Goal: Transaction & Acquisition: Purchase product/service

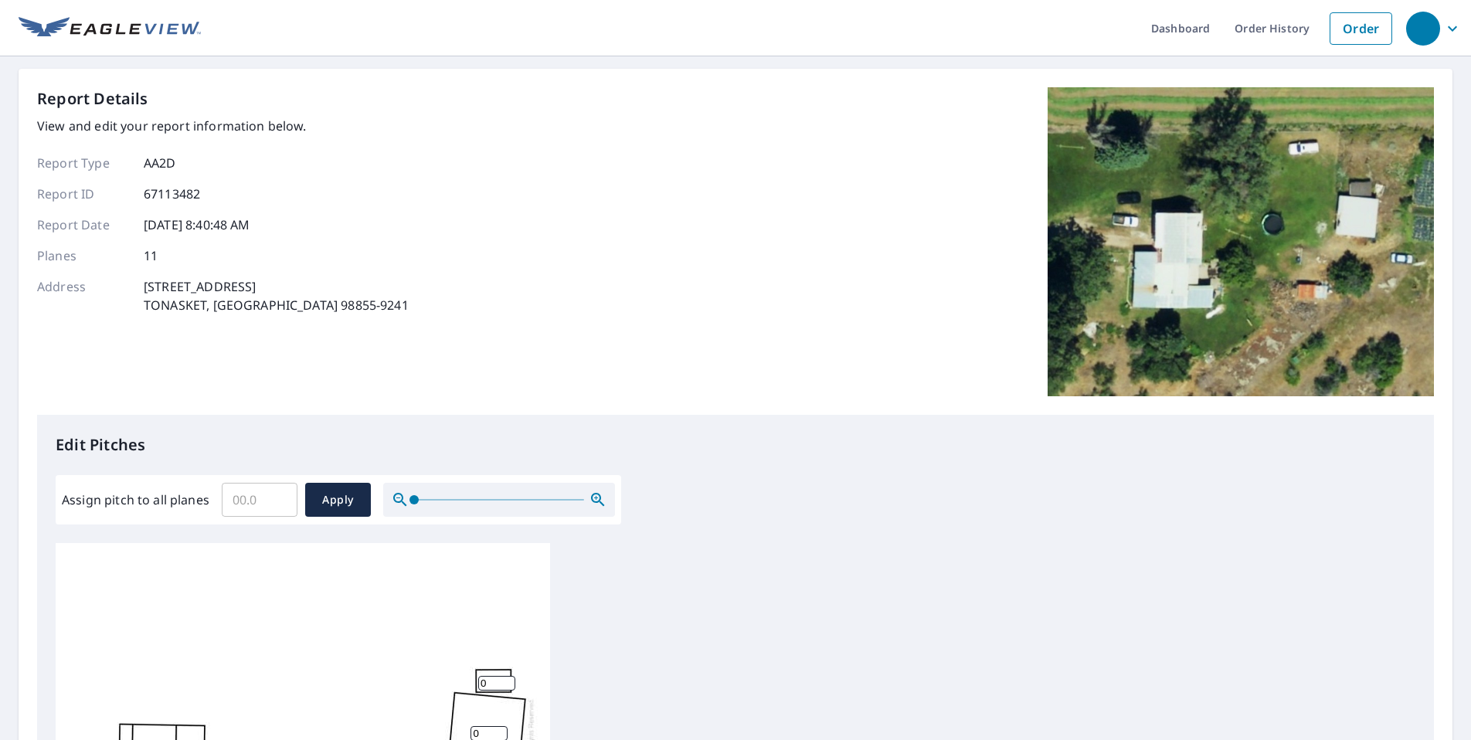
click at [269, 511] on input "Assign pitch to all planes" at bounding box center [260, 499] width 76 height 43
type input "7"
click at [351, 509] on span "Apply" at bounding box center [337, 499] width 41 height 19
type input "7"
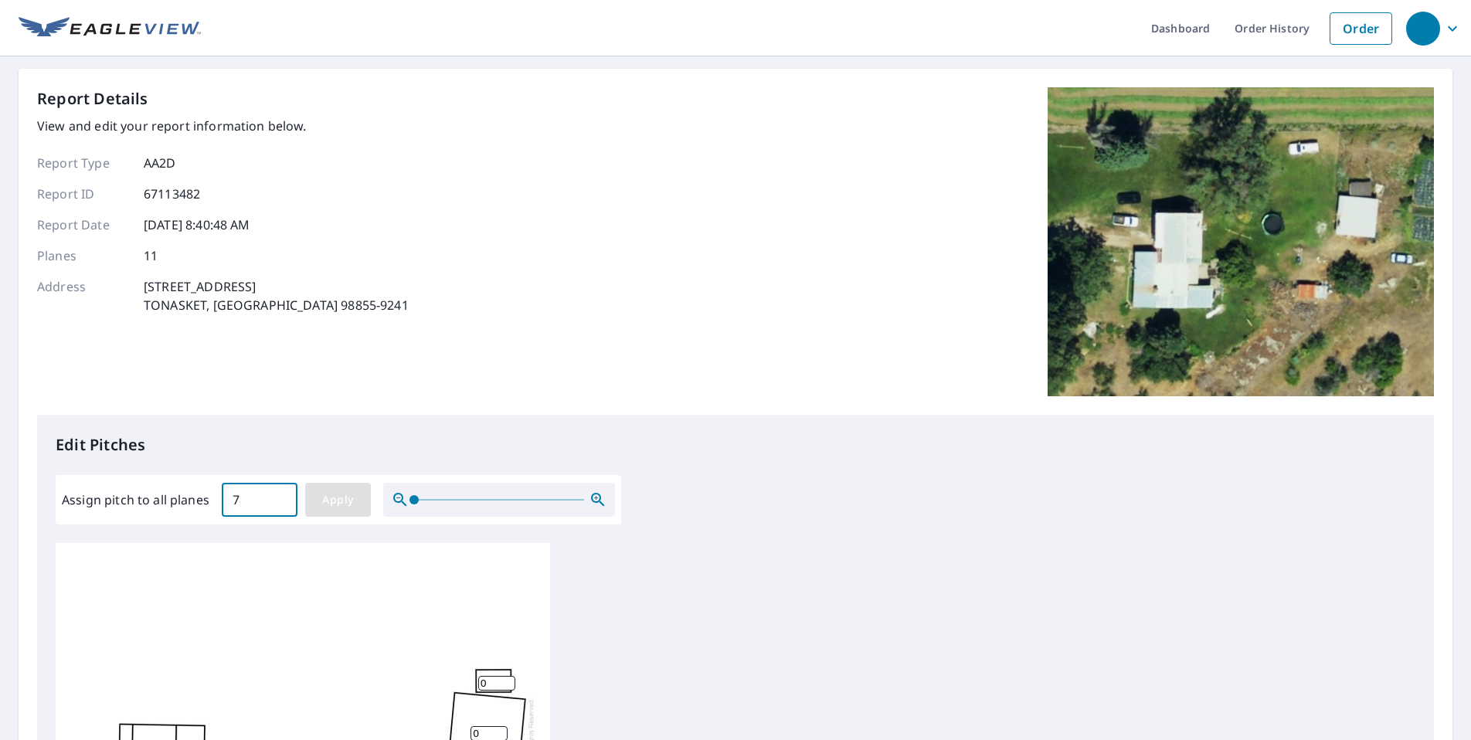
type input "7"
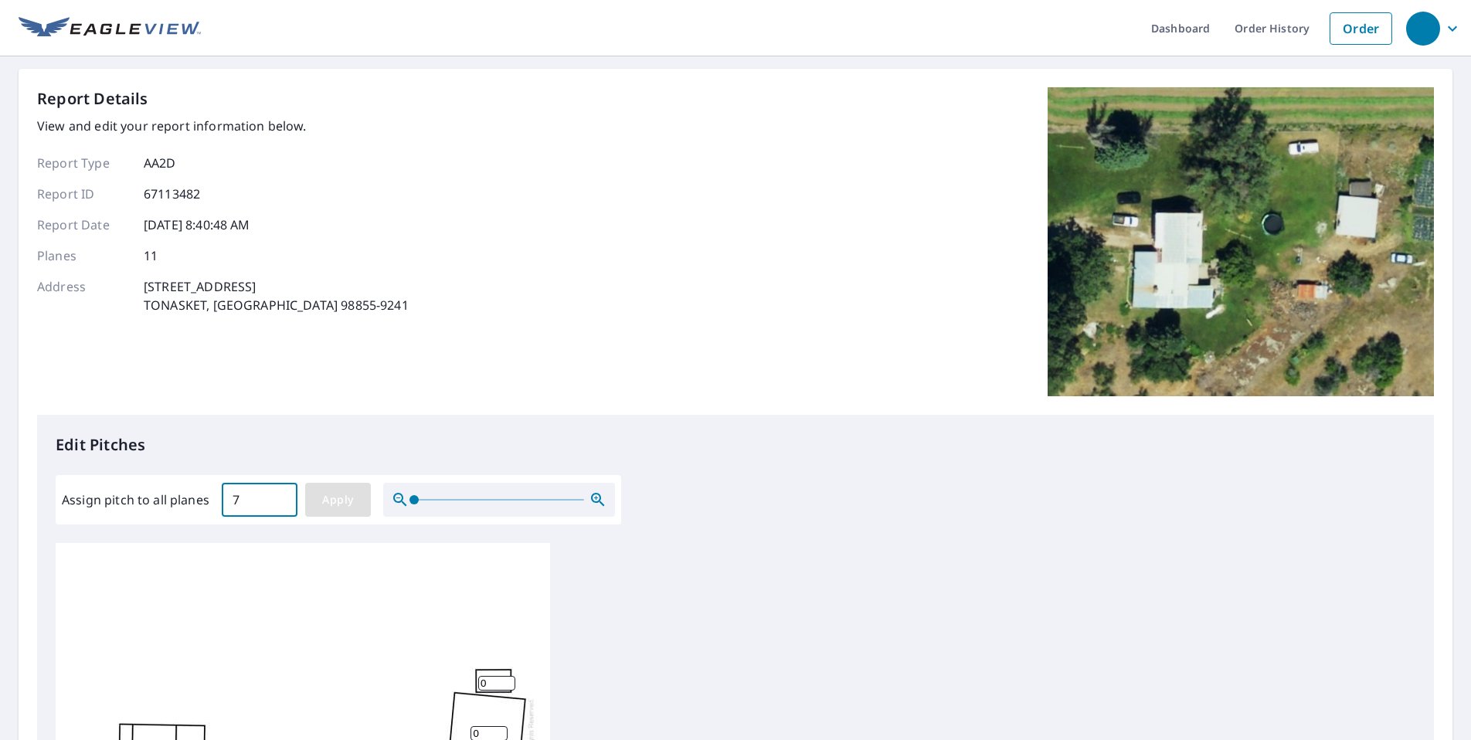
type input "7"
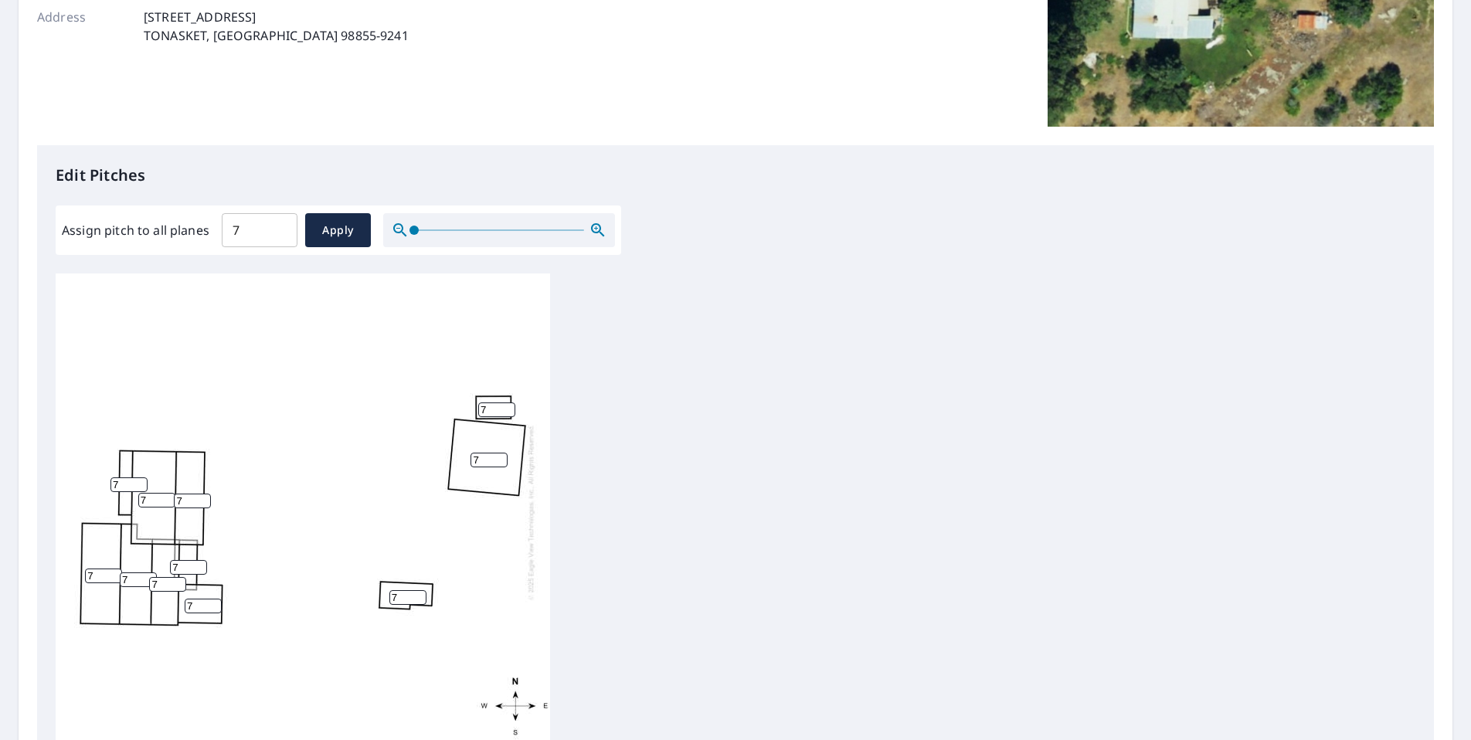
scroll to position [15, 0]
click at [321, 241] on button "Apply" at bounding box center [338, 230] width 66 height 34
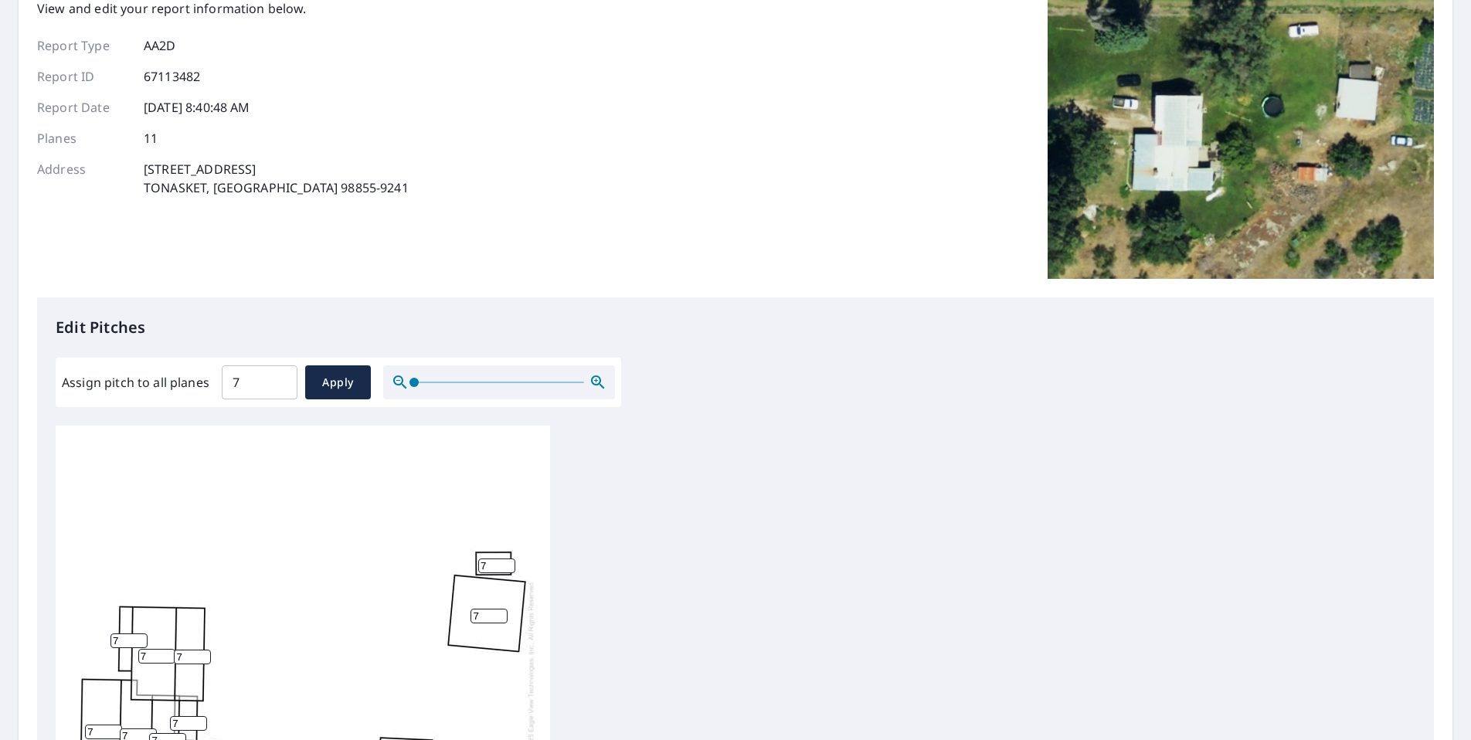
scroll to position [0, 0]
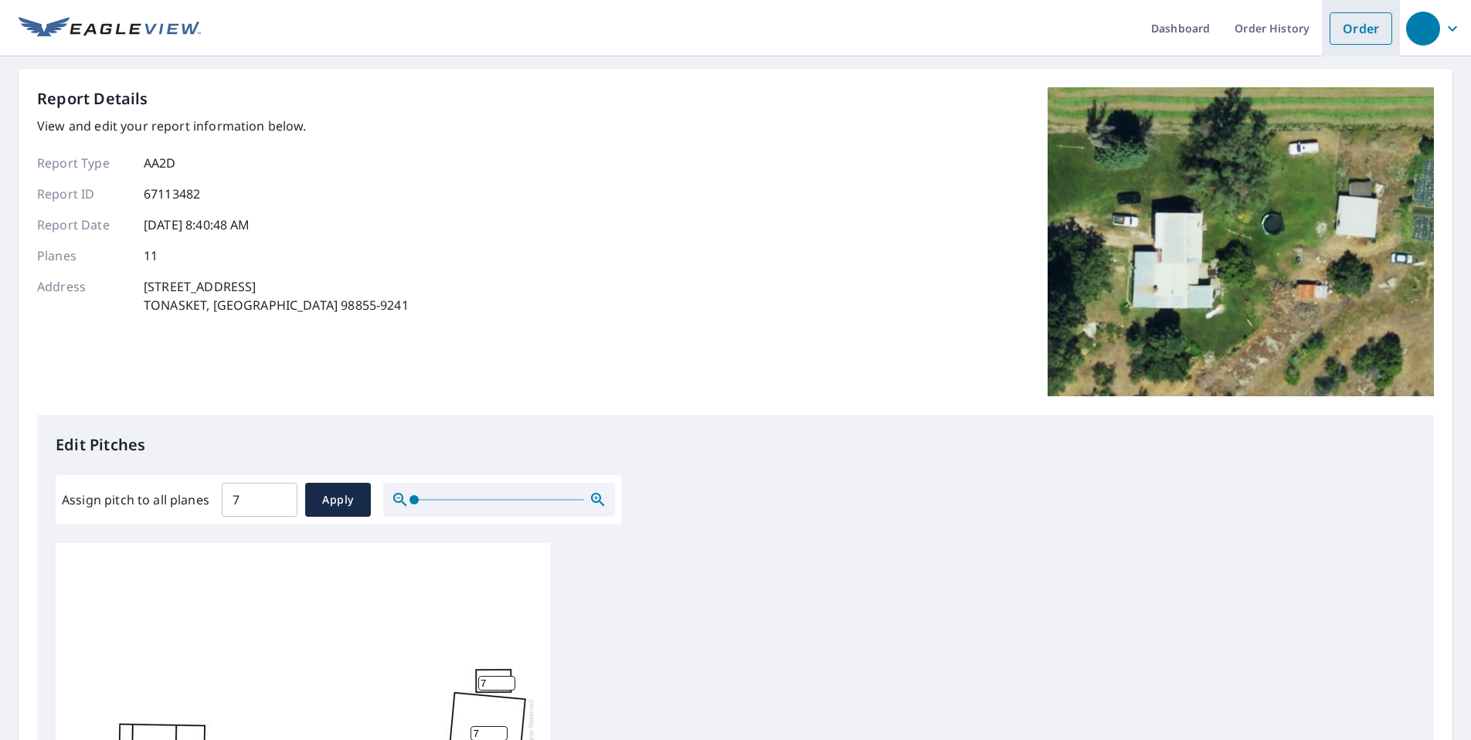
click at [1355, 23] on link "Order" at bounding box center [1360, 28] width 63 height 32
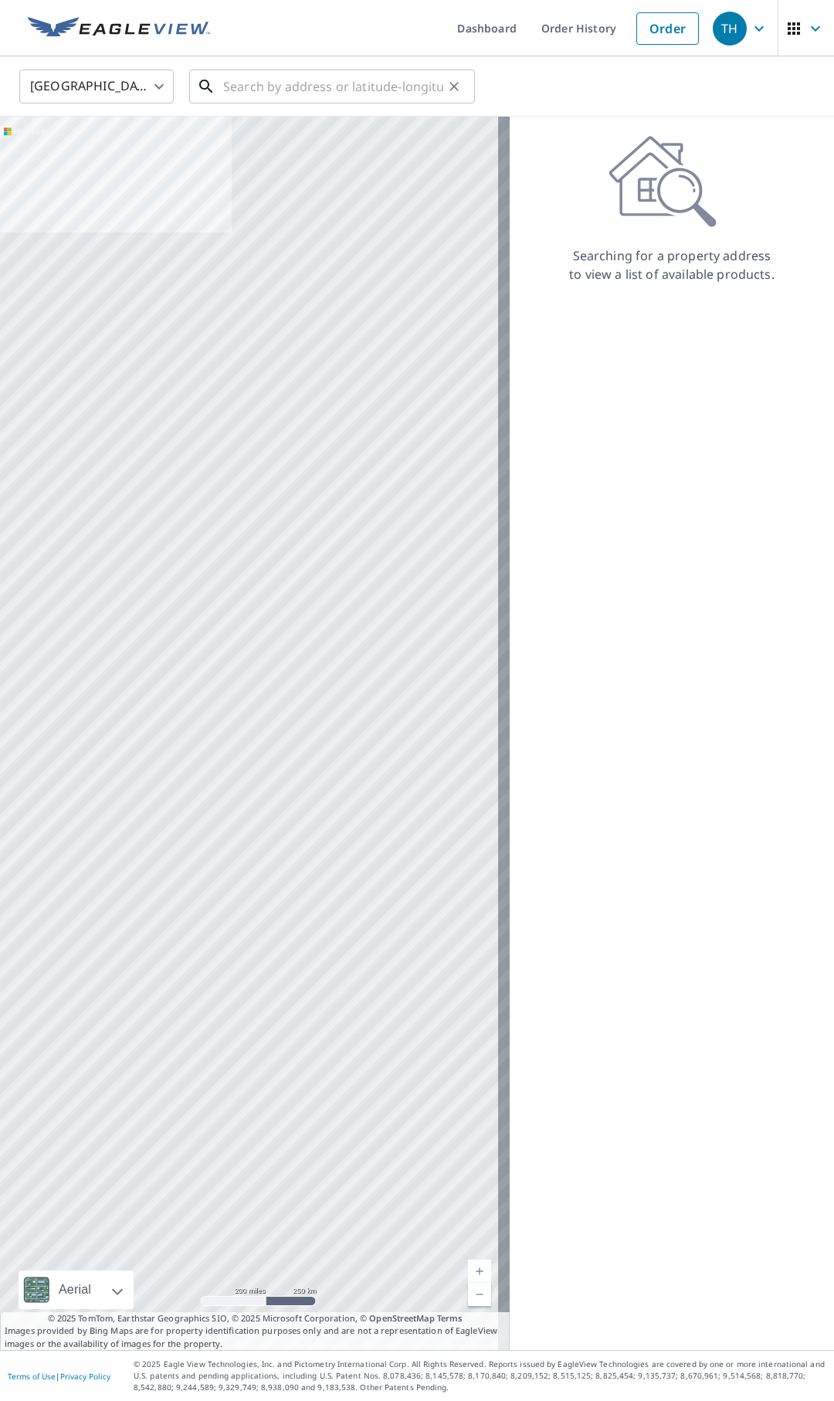
click at [357, 94] on input "text" at bounding box center [333, 86] width 220 height 43
paste input "[STREET_ADDRESS]"
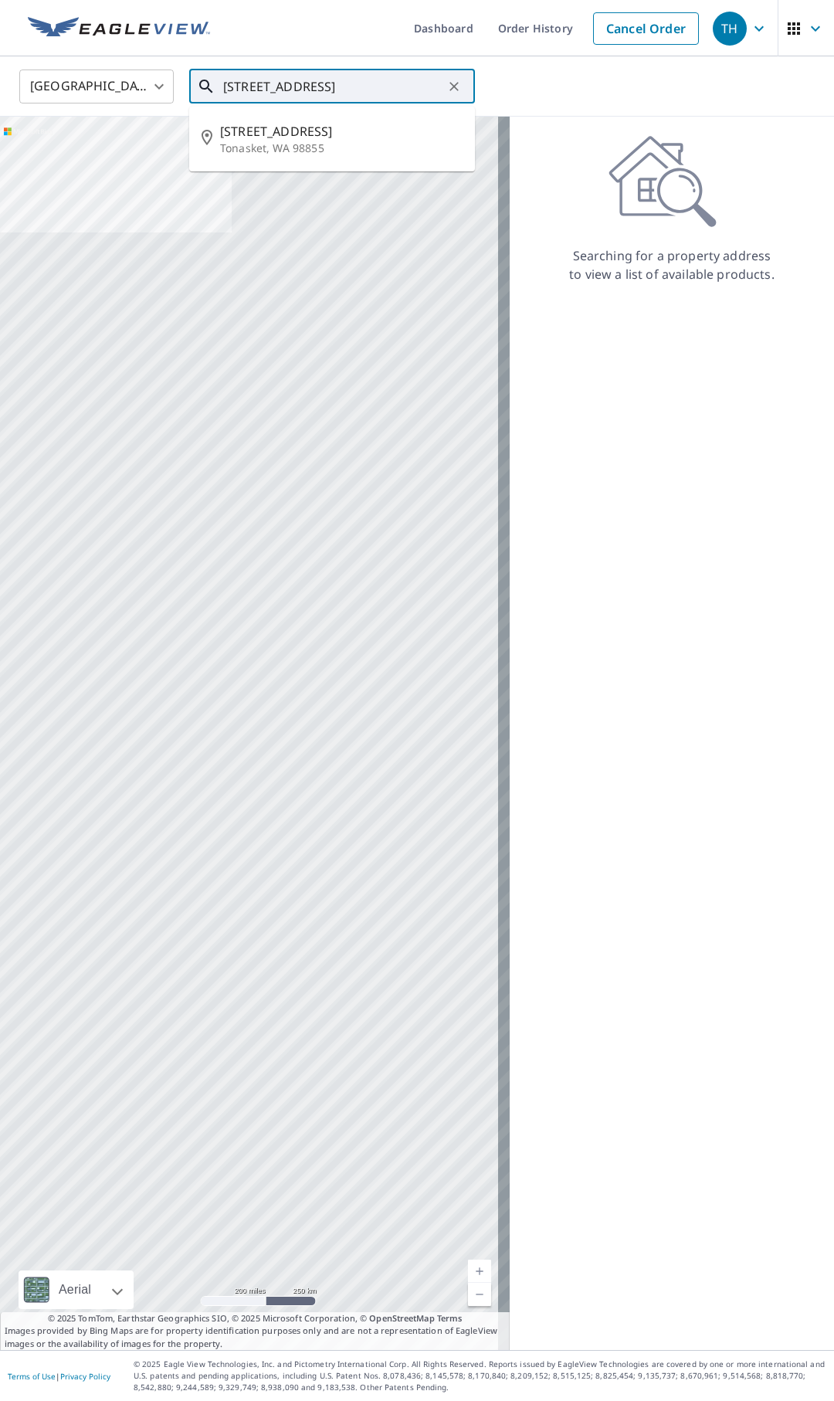
type input "[STREET_ADDRESS]"
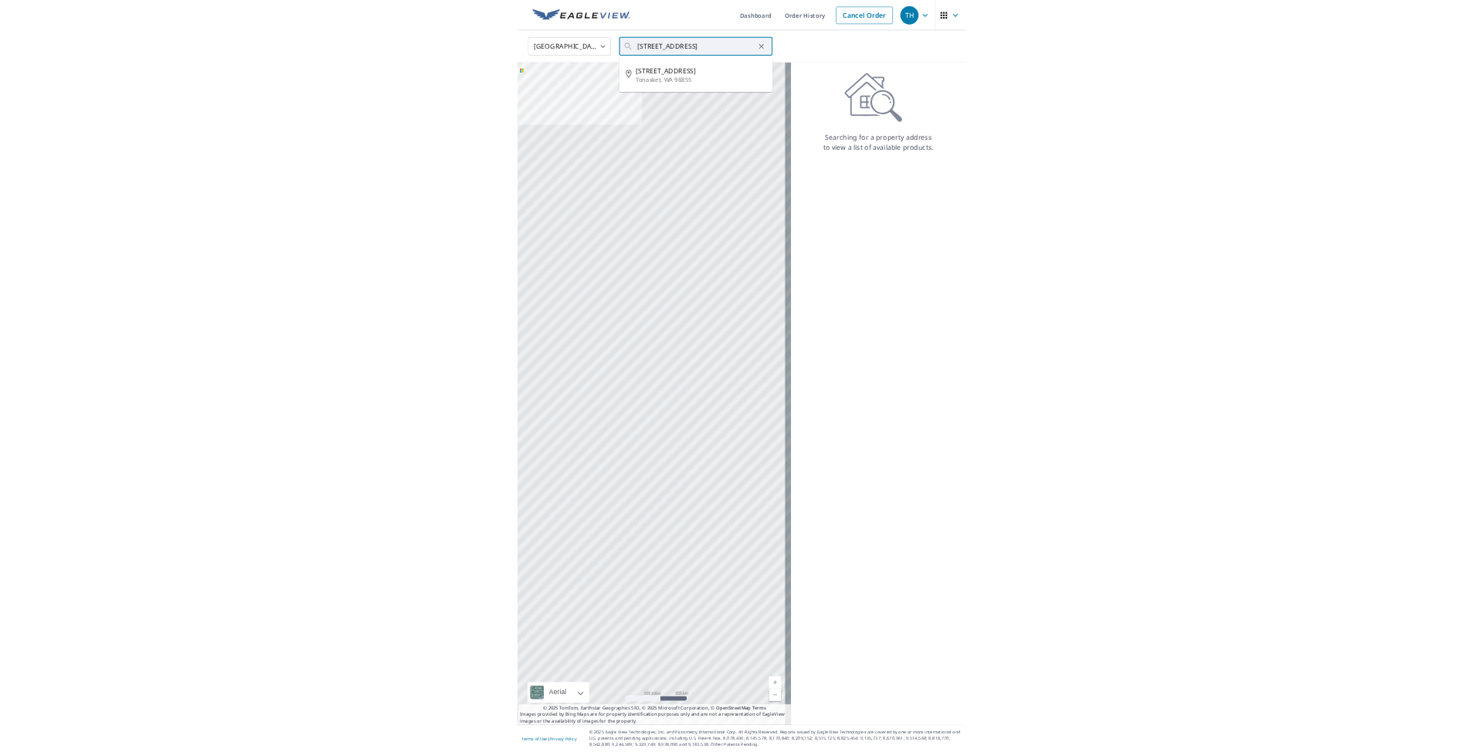
scroll to position [0, 0]
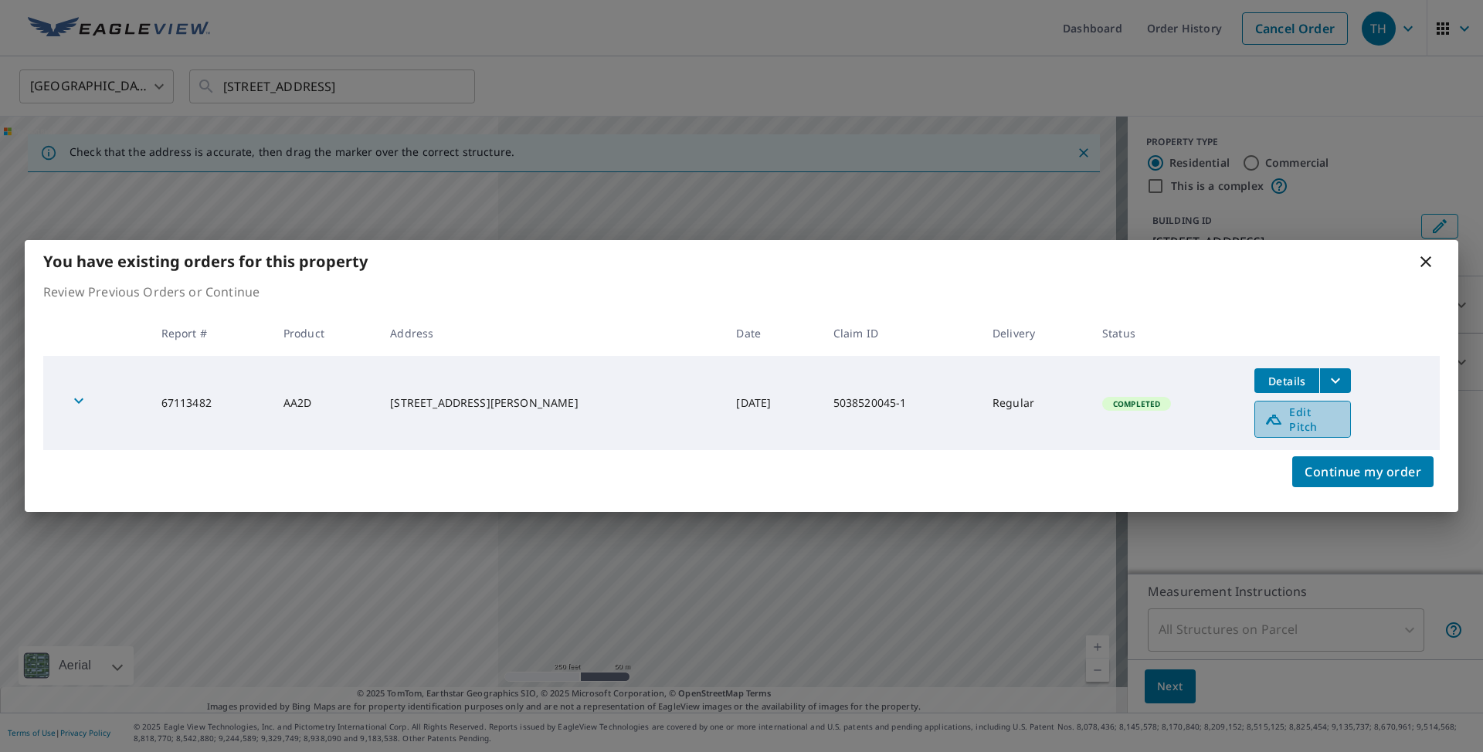
click at [1324, 424] on span "Edit Pitch" at bounding box center [1302, 419] width 76 height 29
click at [1424, 266] on icon at bounding box center [1425, 261] width 11 height 11
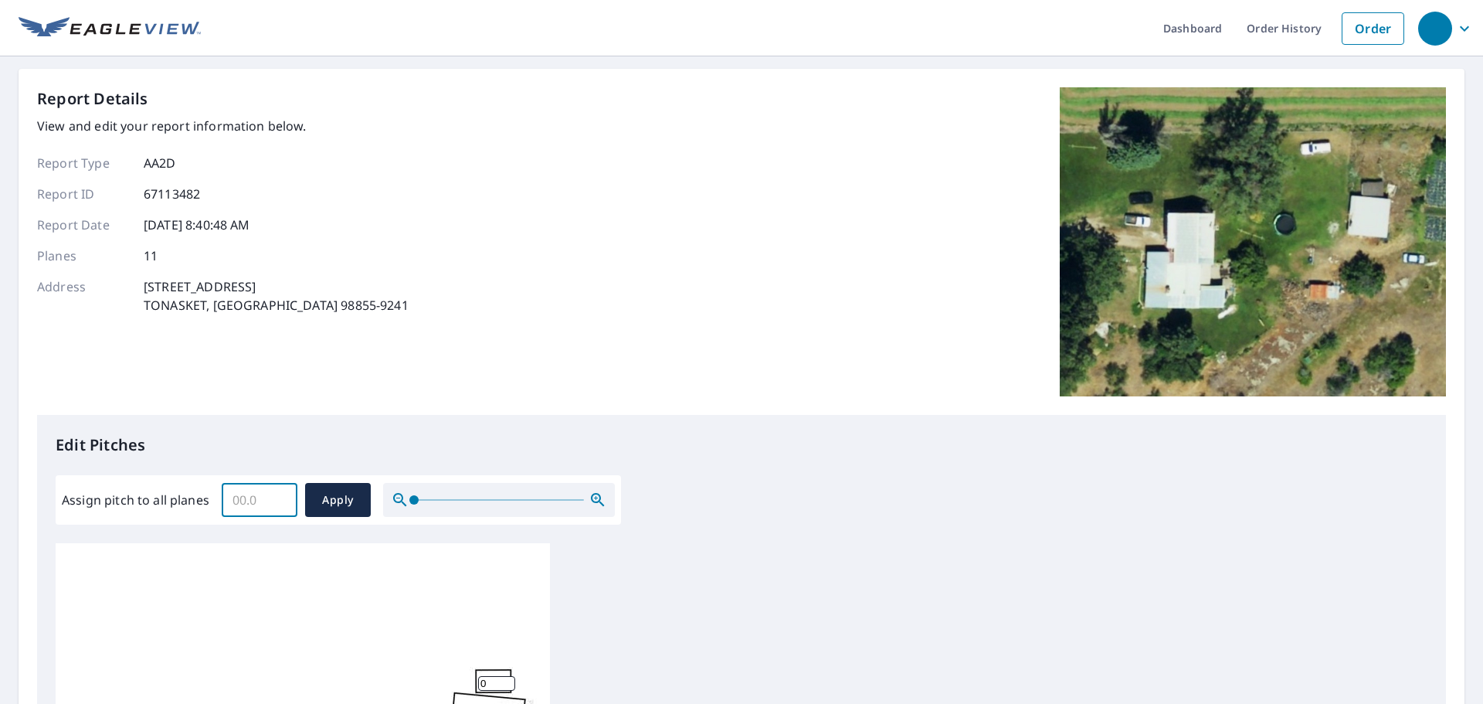
click at [266, 505] on input "Assign pitch to all planes" at bounding box center [260, 499] width 76 height 43
type input "7.0"
click at [332, 501] on span "Apply" at bounding box center [337, 499] width 41 height 19
type input "7.0"
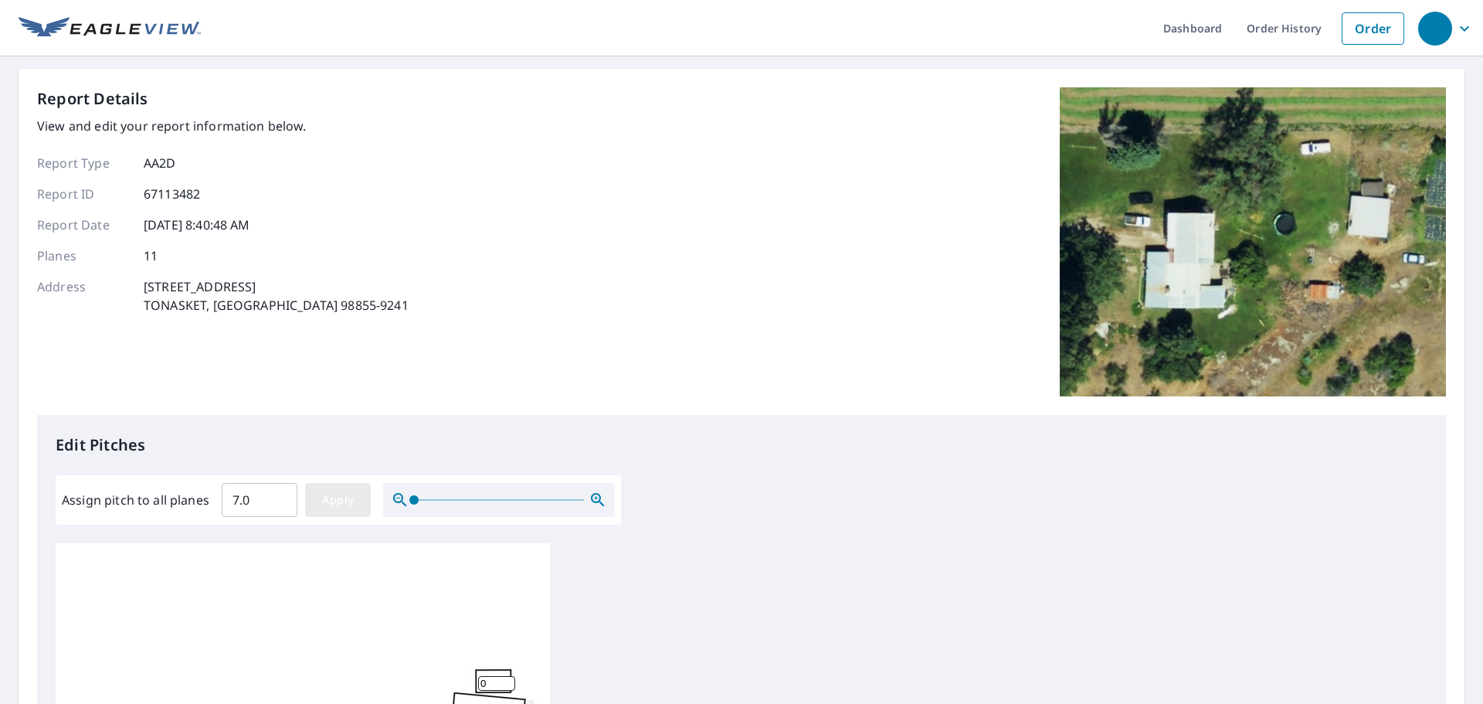
type input "7.0"
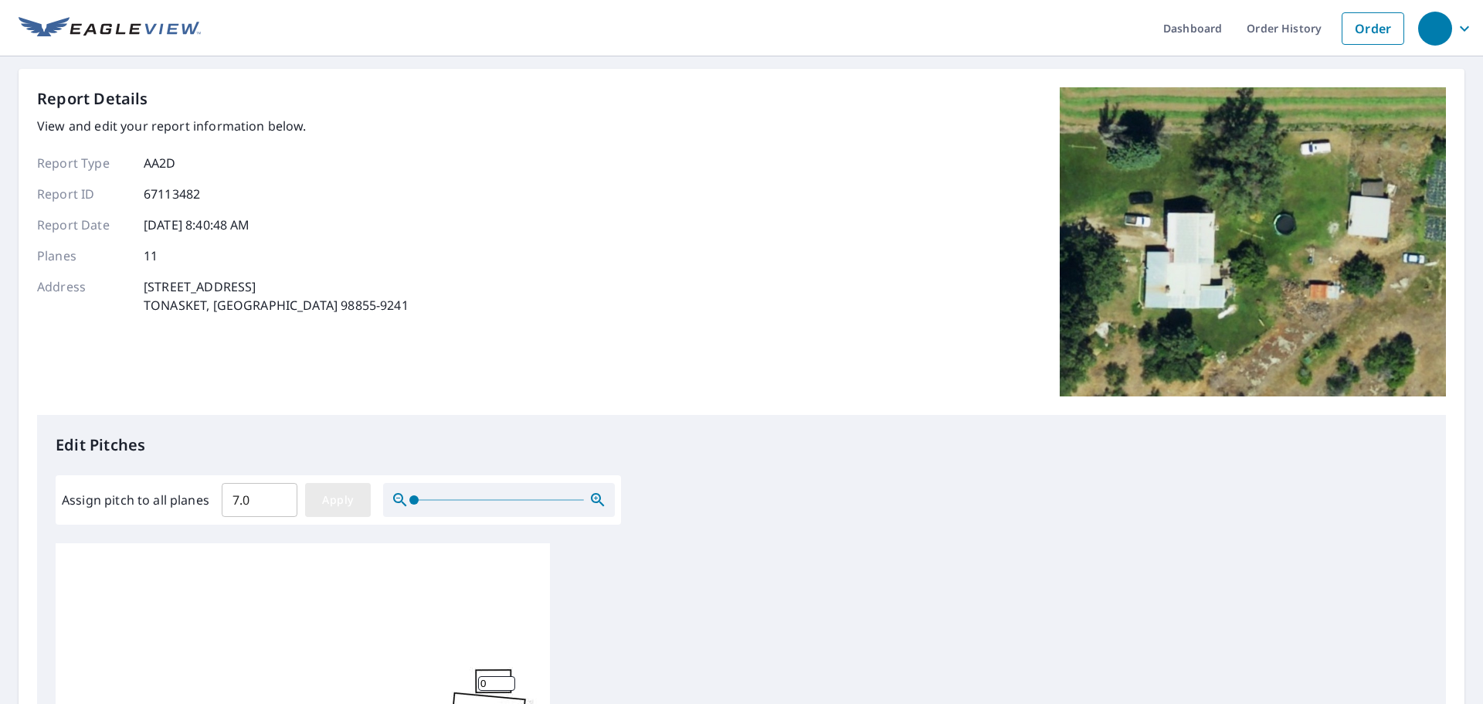
type input "7.0"
click at [1364, 23] on link "Order" at bounding box center [1373, 28] width 63 height 32
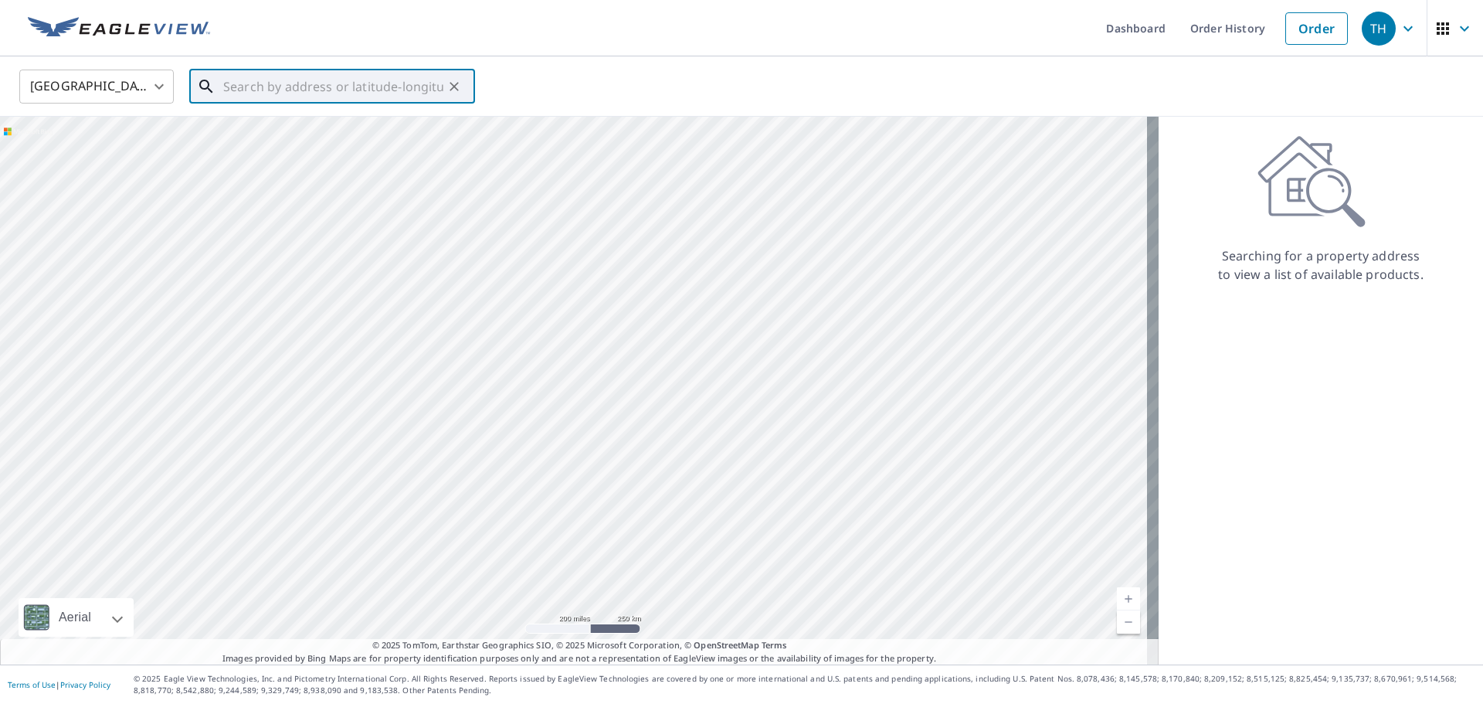
click at [288, 81] on input "text" at bounding box center [333, 86] width 220 height 43
paste input "[STREET_ADDRESS]"
click at [294, 136] on span "[STREET_ADDRESS]" at bounding box center [341, 131] width 243 height 19
type input "[STREET_ADDRESS][PERSON_NAME]"
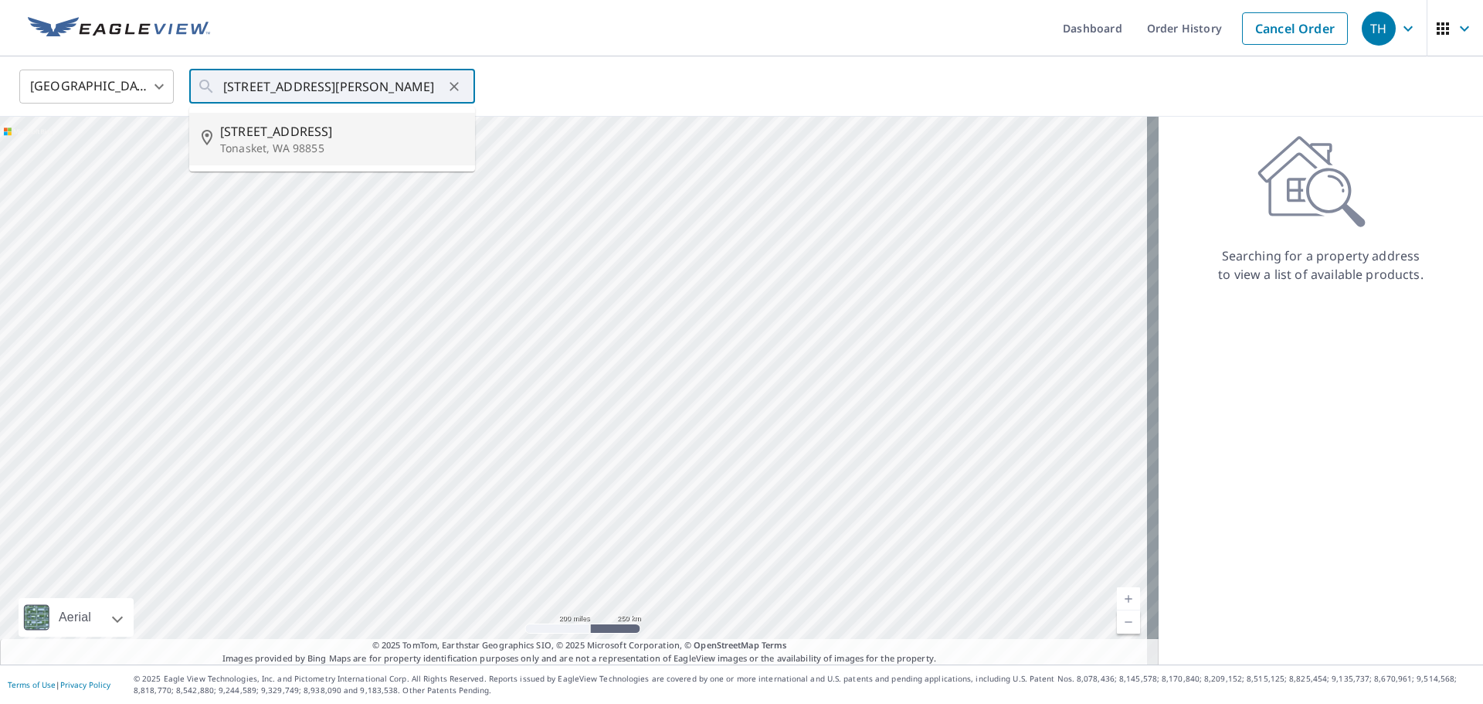
scroll to position [0, 0]
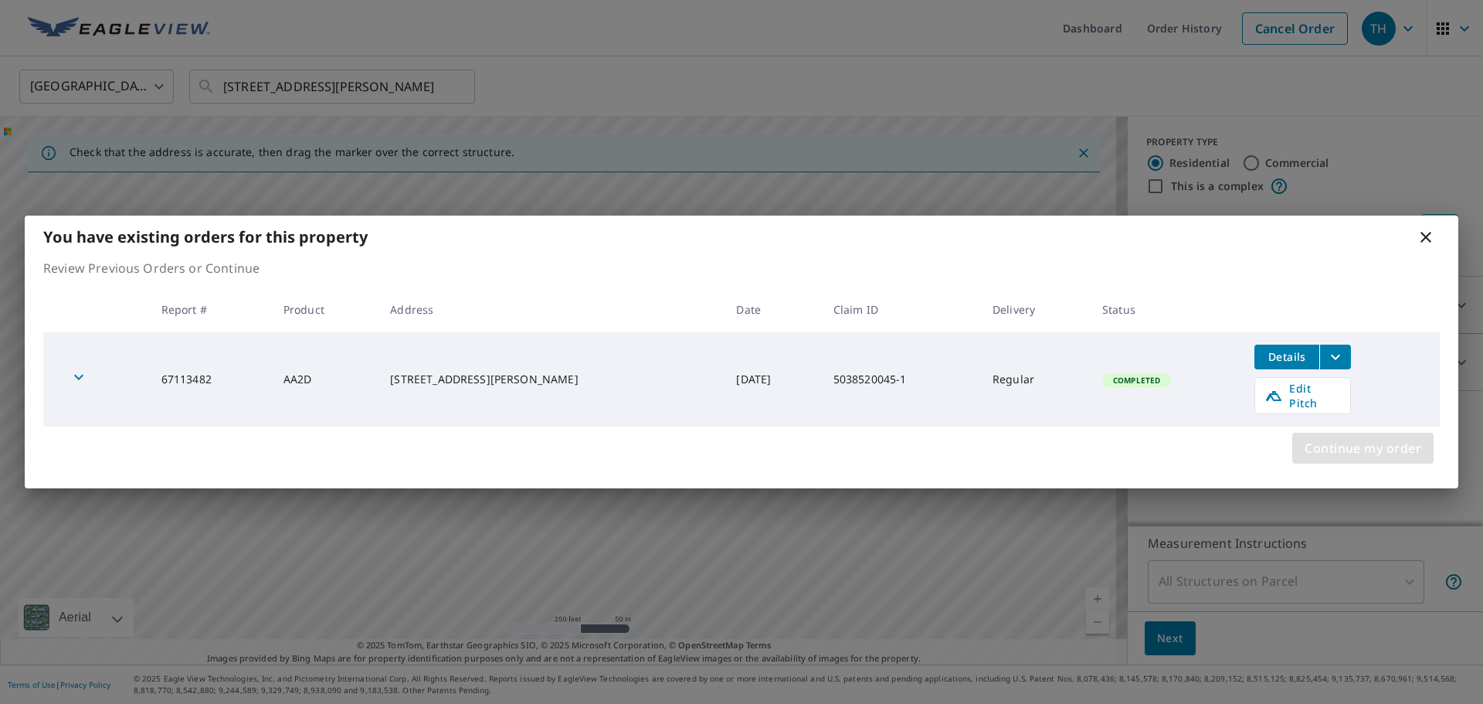
click at [1366, 442] on span "Continue my order" at bounding box center [1363, 448] width 117 height 22
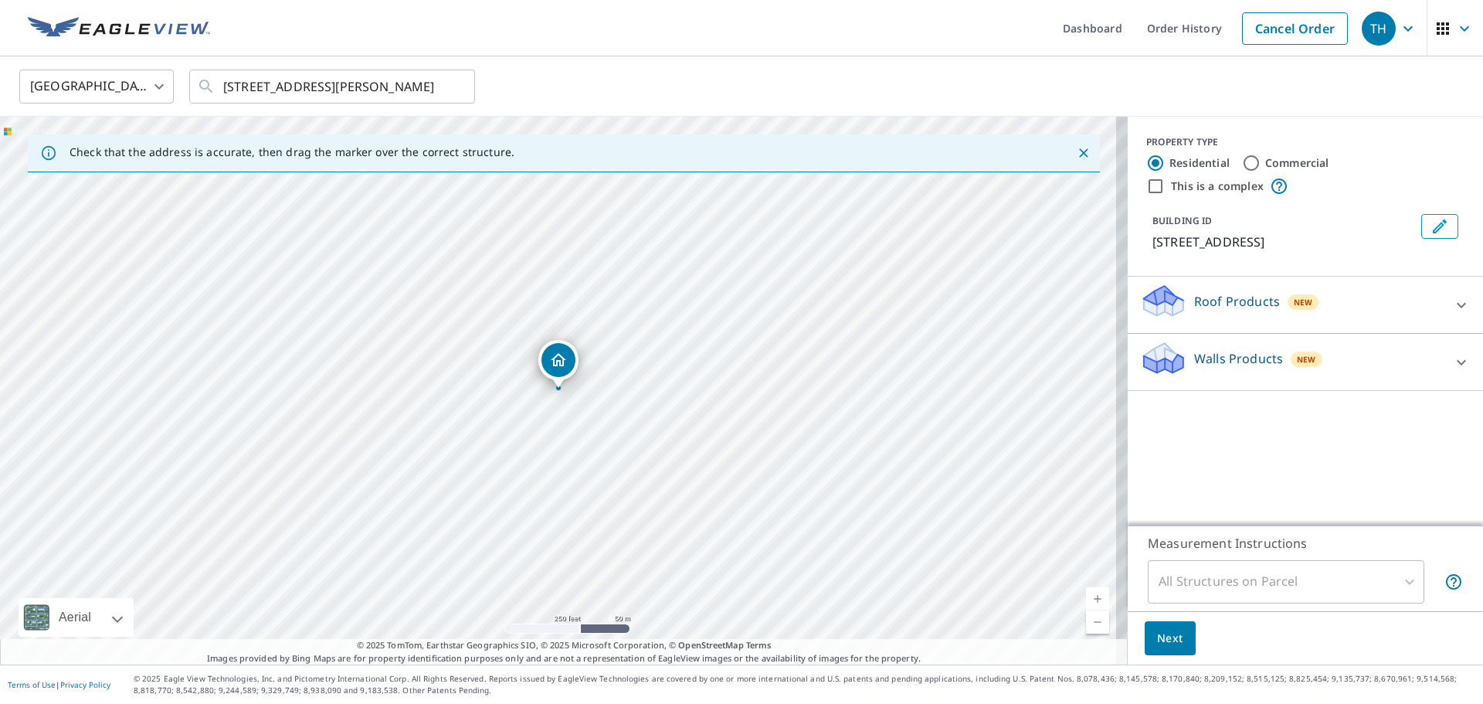
click at [1452, 298] on icon at bounding box center [1461, 305] width 19 height 19
click at [1222, 572] on div "All Structures on Parcel" at bounding box center [1286, 581] width 277 height 43
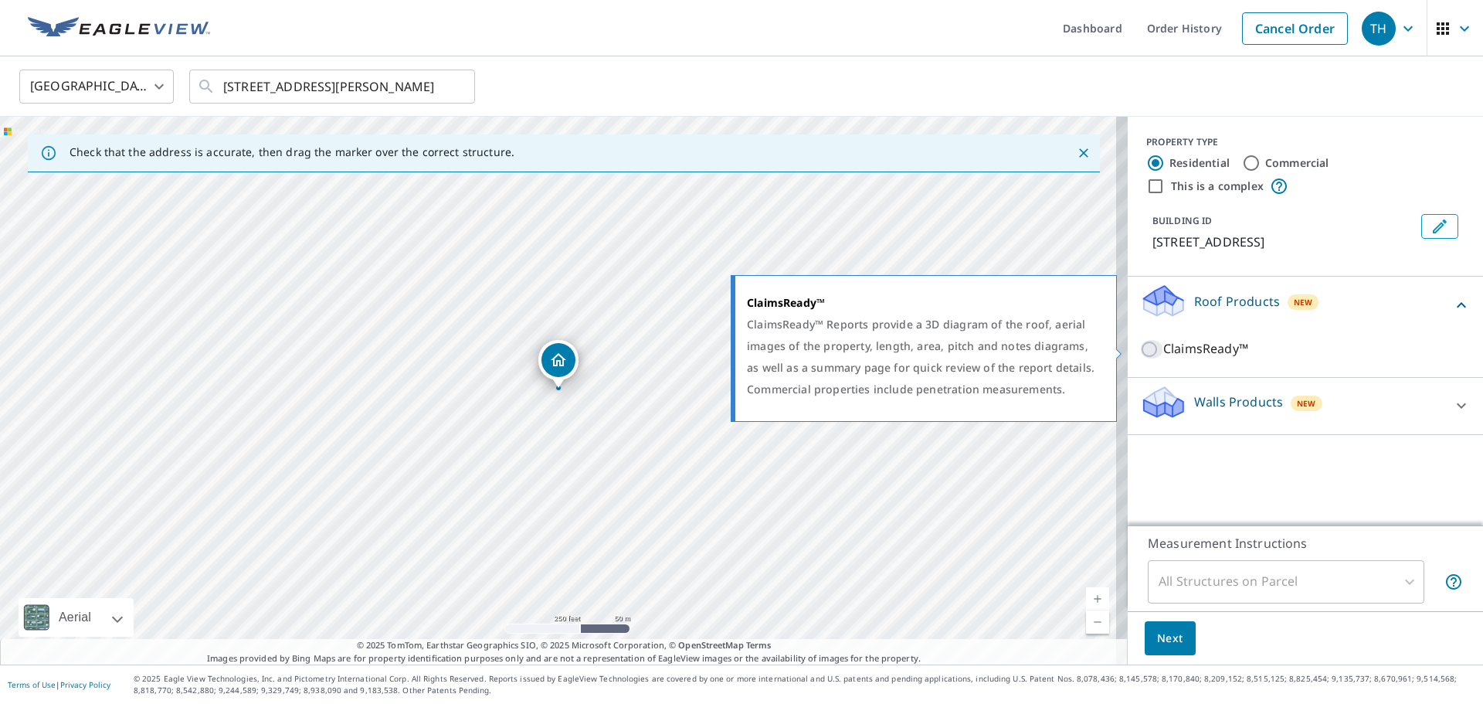
click at [1142, 351] on input "ClaimsReady™" at bounding box center [1151, 349] width 23 height 19
checkbox input "true"
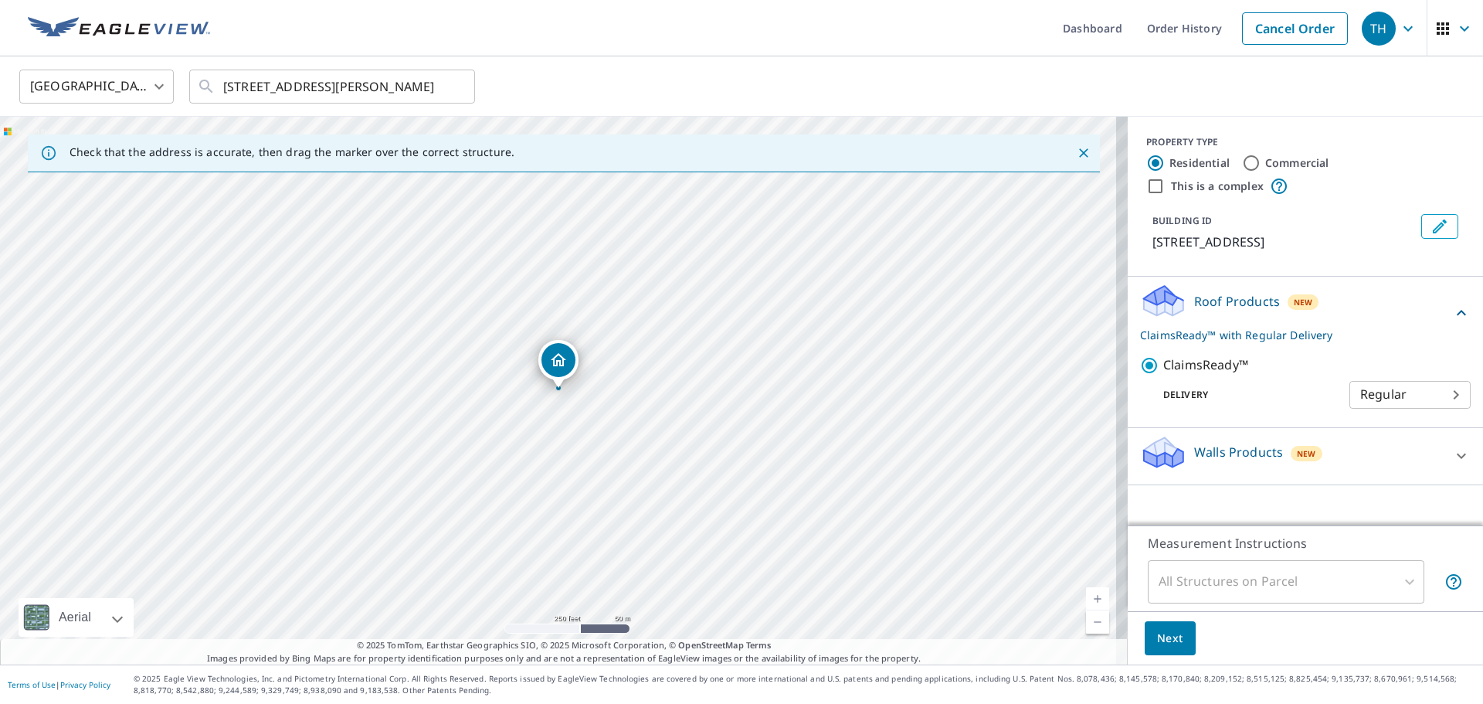
click at [1444, 399] on body "TH TH Dashboard Order History Cancel Order TH [GEOGRAPHIC_DATA] [GEOGRAPHIC_DAT…" at bounding box center [741, 352] width 1483 height 704
click at [1164, 634] on div at bounding box center [741, 352] width 1483 height 704
click at [1164, 634] on span "Next" at bounding box center [1170, 638] width 26 height 19
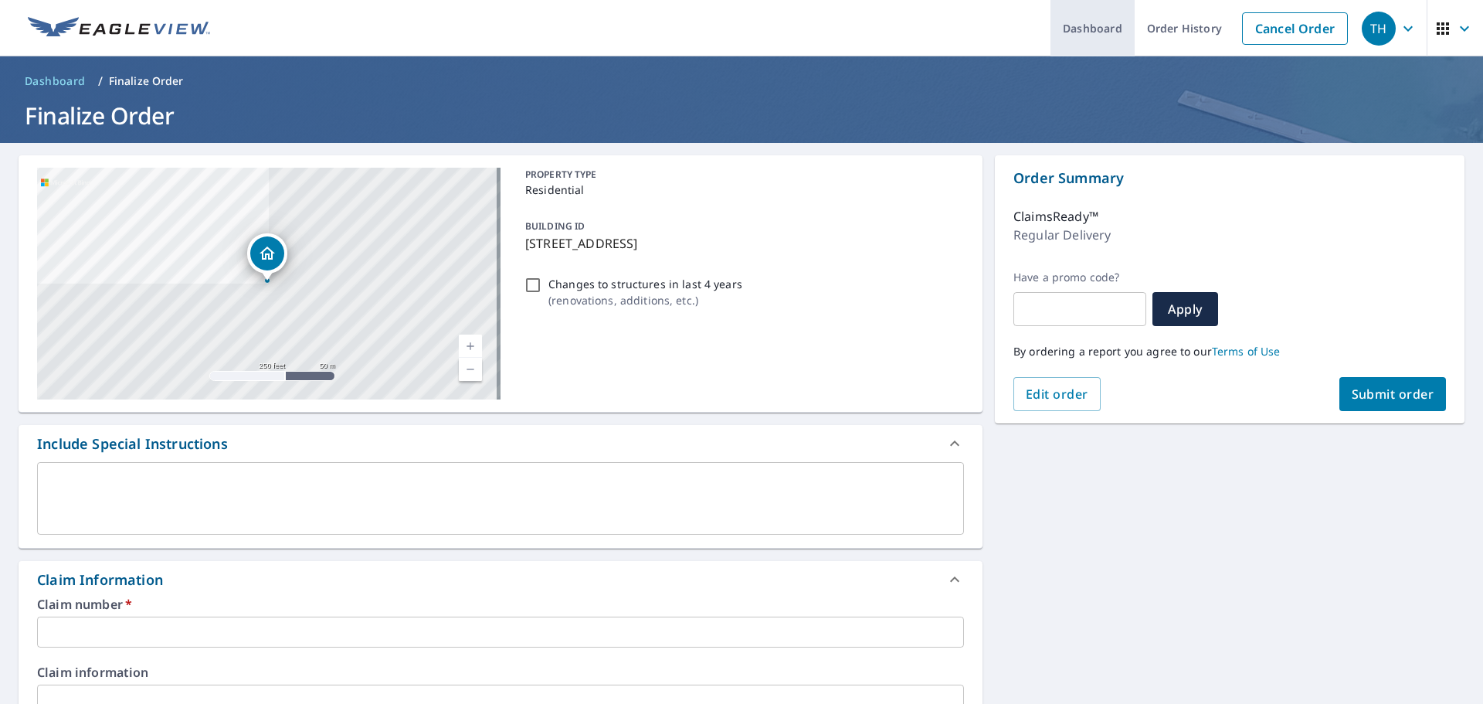
click at [1067, 25] on link "Dashboard" at bounding box center [1092, 28] width 84 height 56
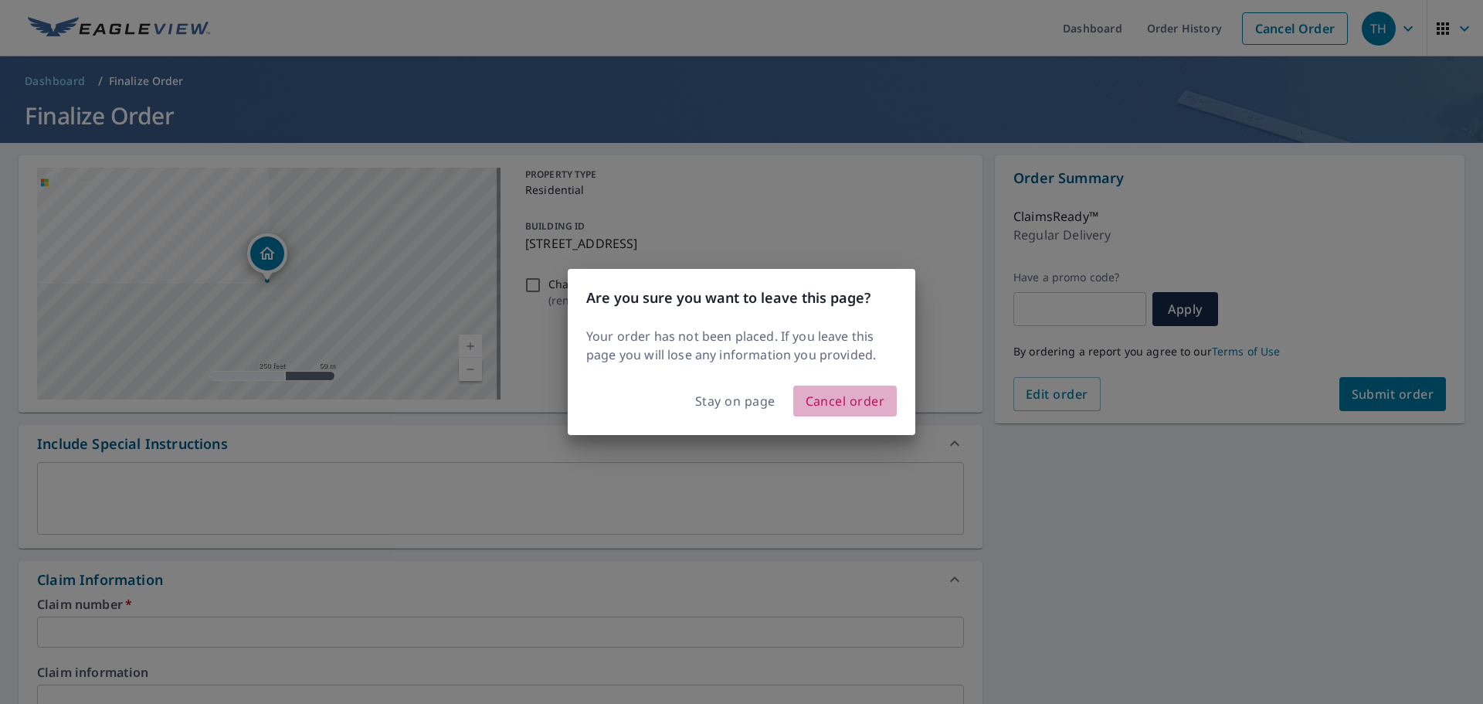
click at [826, 394] on span "Cancel order" at bounding box center [846, 401] width 80 height 22
